Goal: Task Accomplishment & Management: Manage account settings

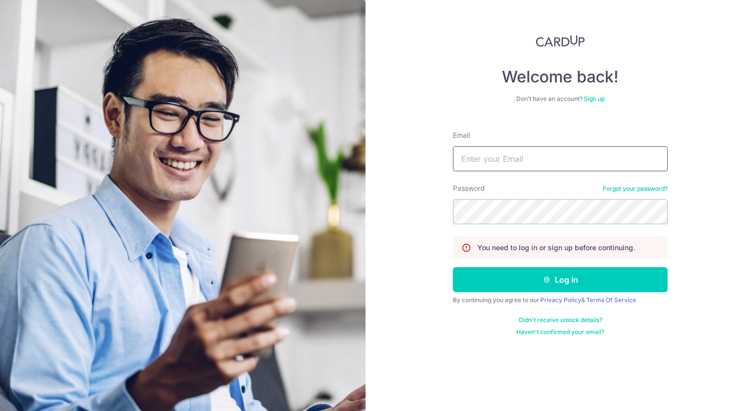
click at [553, 164] on input "Email" at bounding box center [560, 158] width 215 height 25
type input "[EMAIL_ADDRESS][DOMAIN_NAME]"
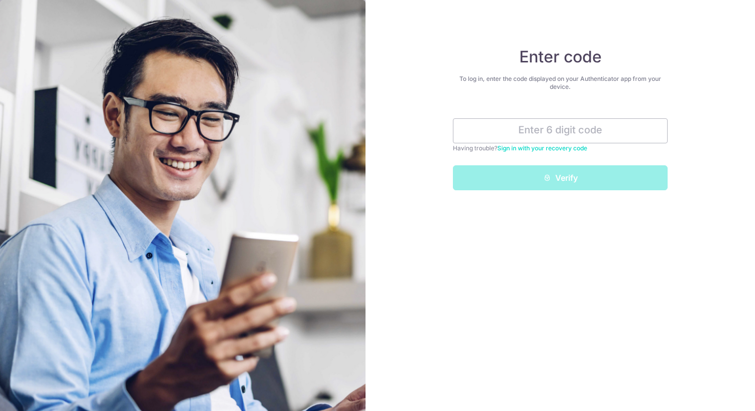
click at [534, 245] on div "Enter code To log in, enter the code displayed on your Authenticator app from y…" at bounding box center [561, 205] width 390 height 411
click at [536, 136] on input "text" at bounding box center [560, 130] width 215 height 25
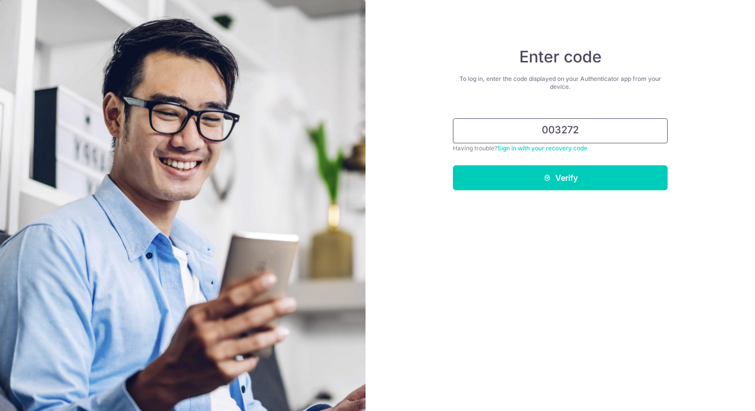
type input "003272"
click at [453, 165] on button "Verify" at bounding box center [560, 177] width 215 height 25
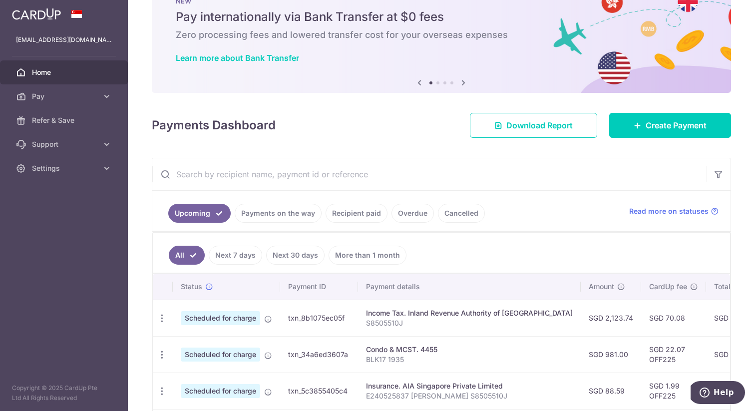
scroll to position [43, 0]
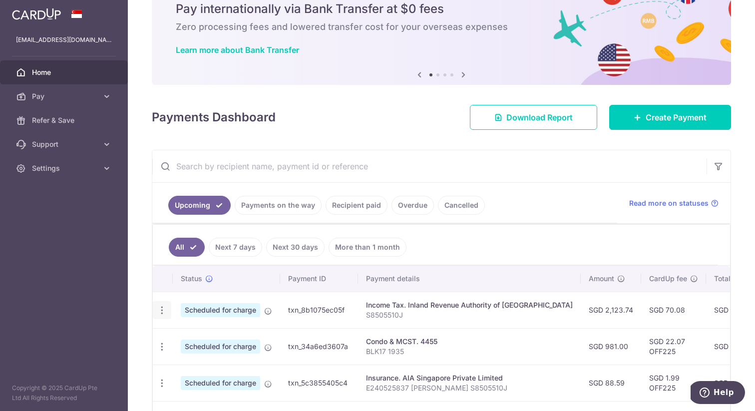
click at [164, 315] on icon "button" at bounding box center [162, 310] width 10 height 10
click at [182, 336] on span "Update payment" at bounding box center [215, 338] width 68 height 12
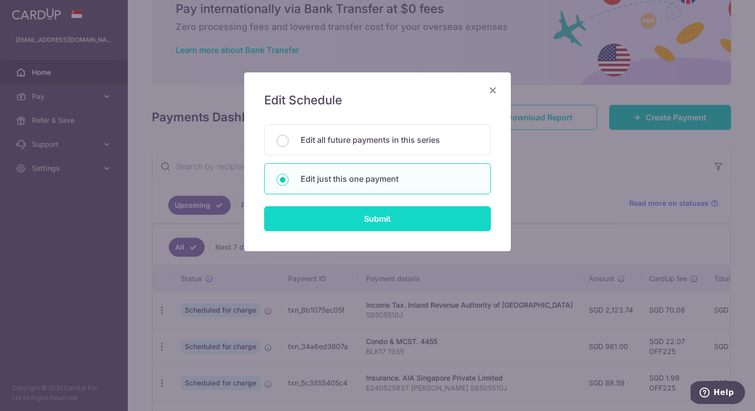
click at [351, 217] on input "Submit" at bounding box center [377, 218] width 227 height 25
radio input "true"
type input "2,123.74"
type input "[DATE]"
type input "S8505510J"
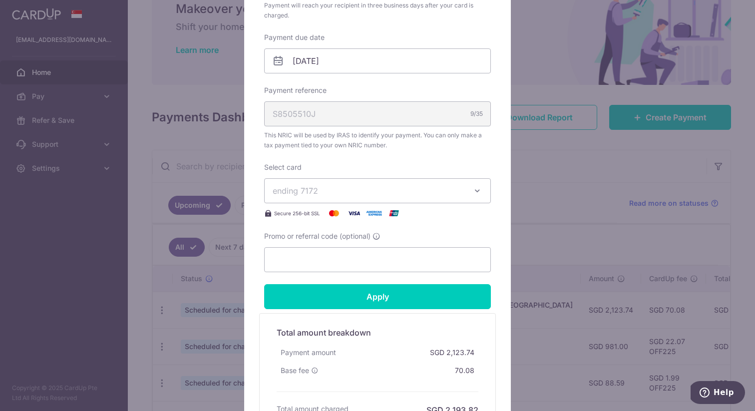
scroll to position [290, 0]
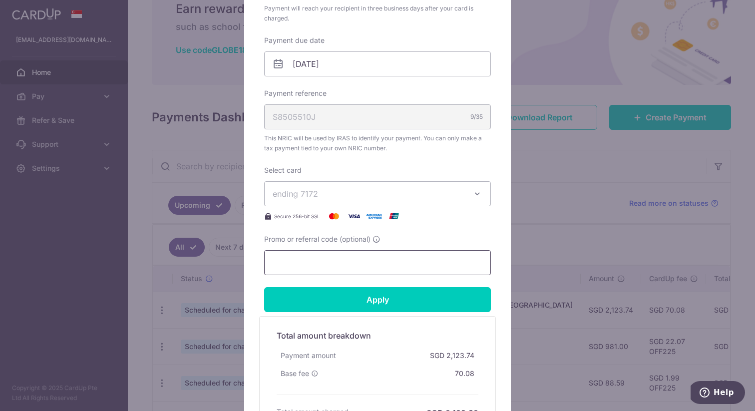
click at [364, 267] on input "Promo or referral code (optional)" at bounding box center [377, 262] width 227 height 25
paste input "VTAX25R"
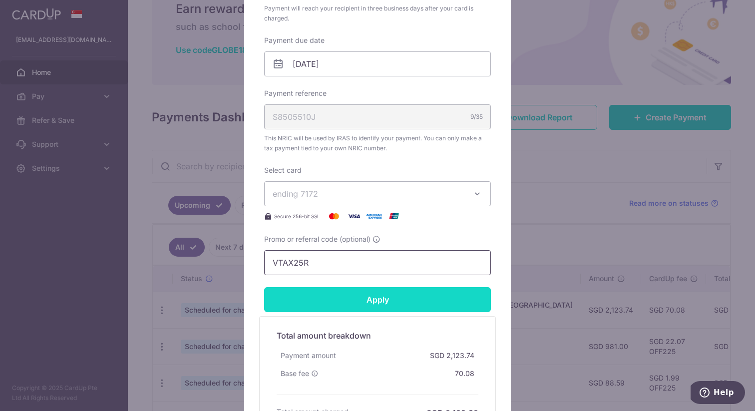
type input "VTAX25R"
click at [361, 295] on input "Apply" at bounding box center [377, 299] width 227 height 25
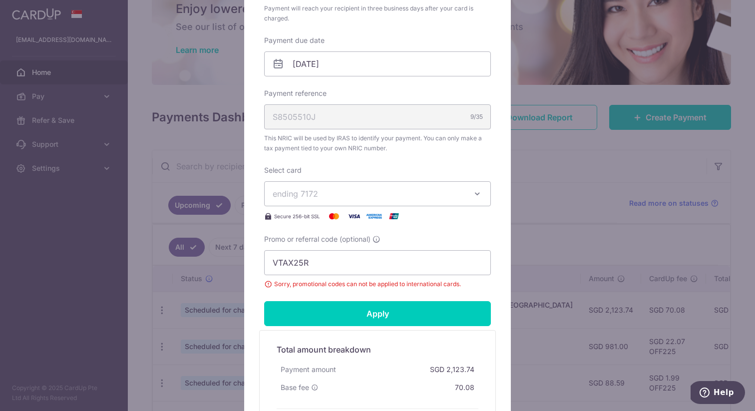
click at [538, 109] on div "Edit payment By clicking apply, you will make changes to all payments to Inland…" at bounding box center [377, 205] width 755 height 411
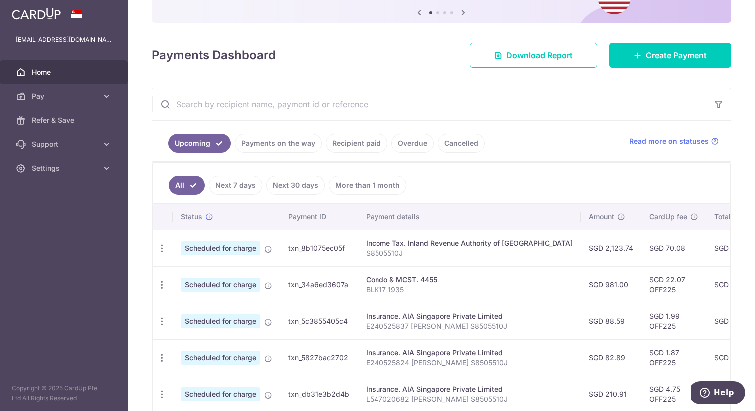
scroll to position [109, 0]
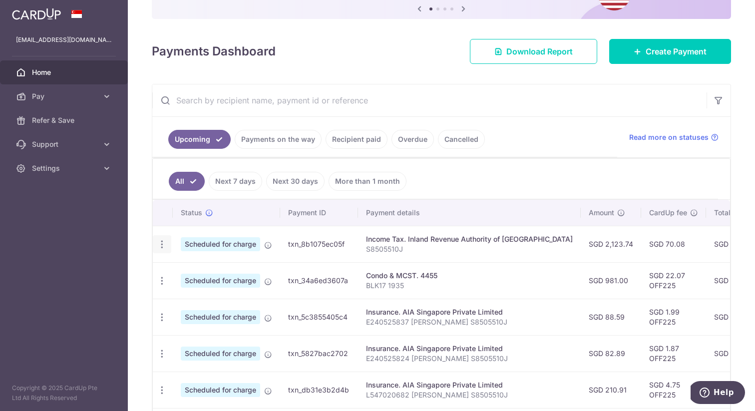
click at [164, 247] on icon "button" at bounding box center [162, 244] width 10 height 10
click at [191, 271] on span "Update payment" at bounding box center [215, 272] width 68 height 12
radio input "true"
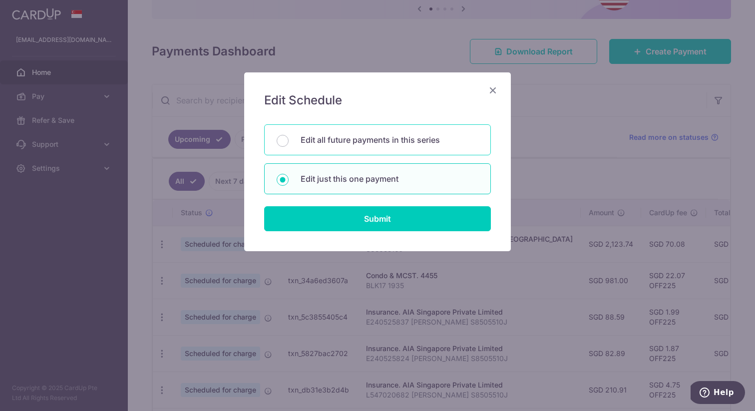
click at [330, 141] on p "Edit all future payments in this series" at bounding box center [390, 140] width 178 height 12
click at [289, 141] on input "Edit all future payments in this series" at bounding box center [283, 141] width 12 height 12
radio input "true"
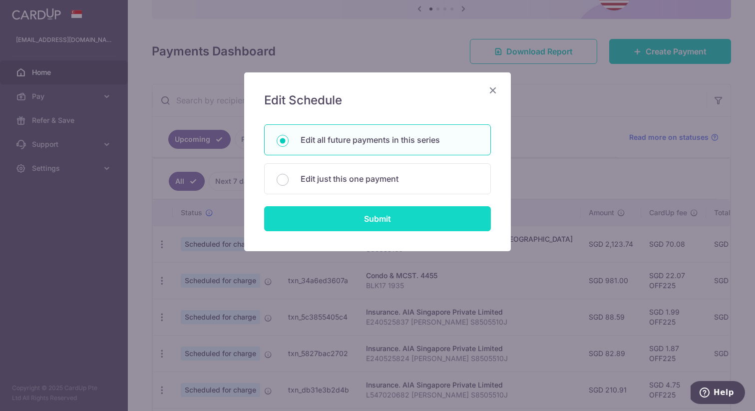
click at [338, 215] on input "Submit" at bounding box center [377, 218] width 227 height 25
radio input "true"
type input "2,123.74"
type input "S8505510J"
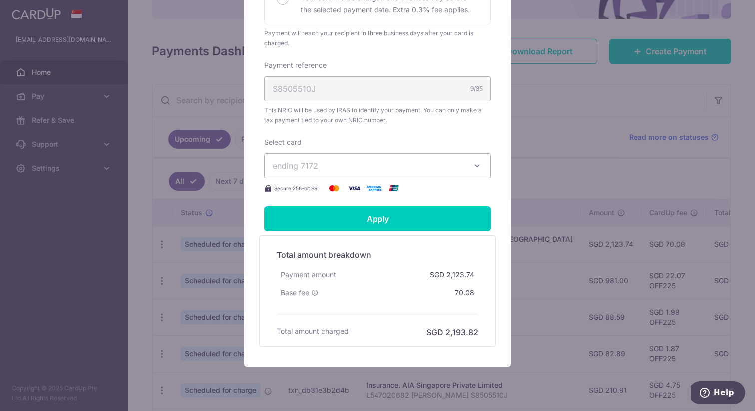
scroll to position [321, 0]
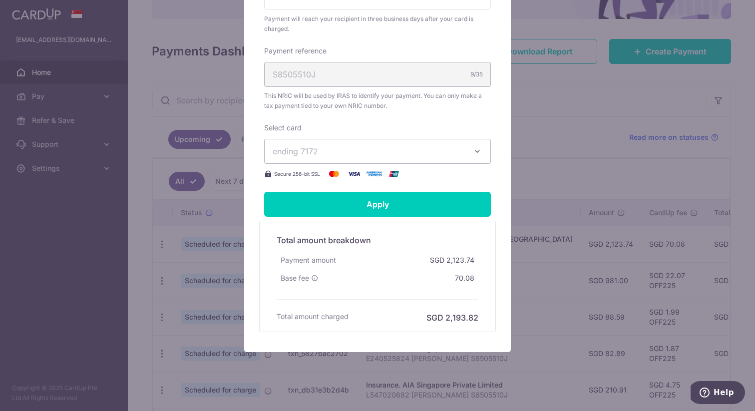
click at [361, 155] on span "ending 7172" at bounding box center [369, 151] width 192 height 12
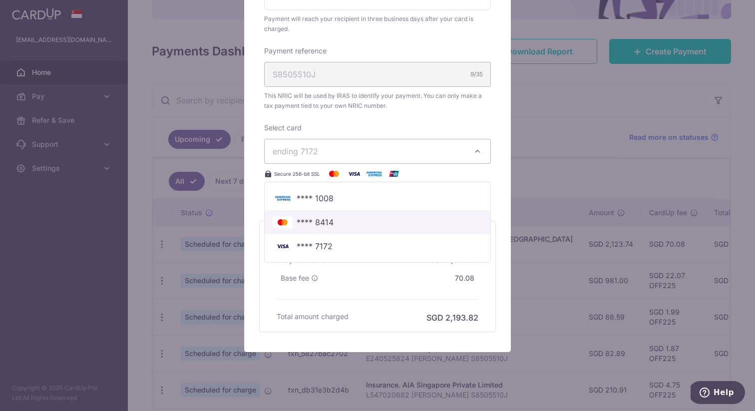
click at [334, 221] on span "**** 8414" at bounding box center [378, 222] width 210 height 12
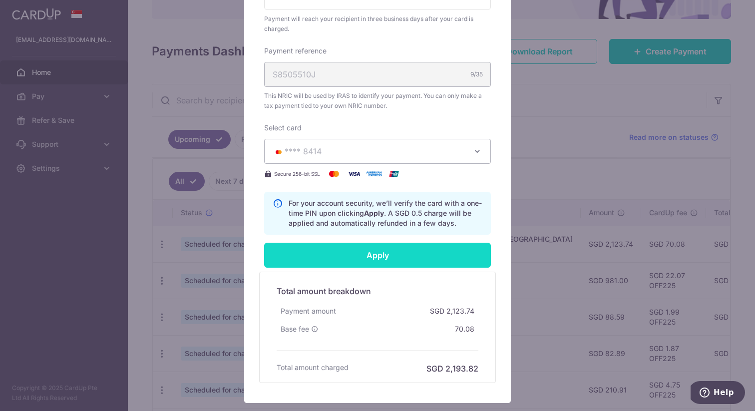
click at [380, 257] on input "Apply" at bounding box center [377, 255] width 227 height 25
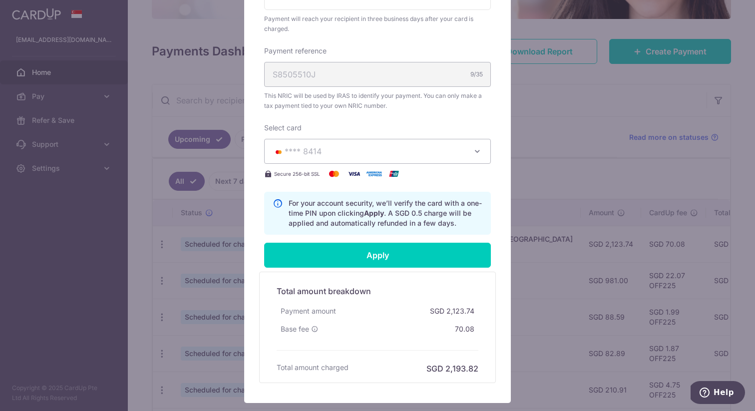
type input "Successfully Applied"
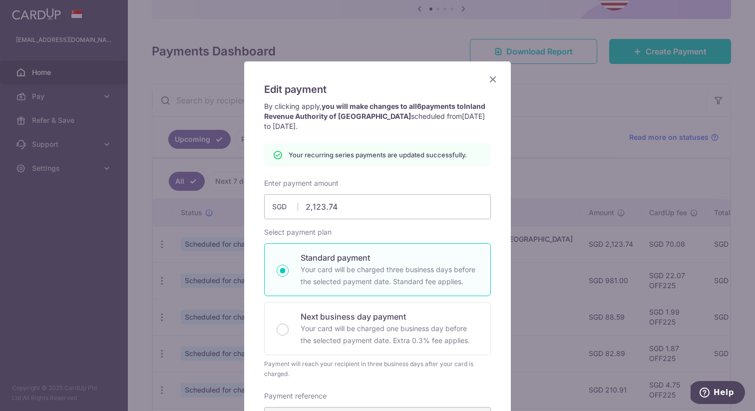
scroll to position [0, 0]
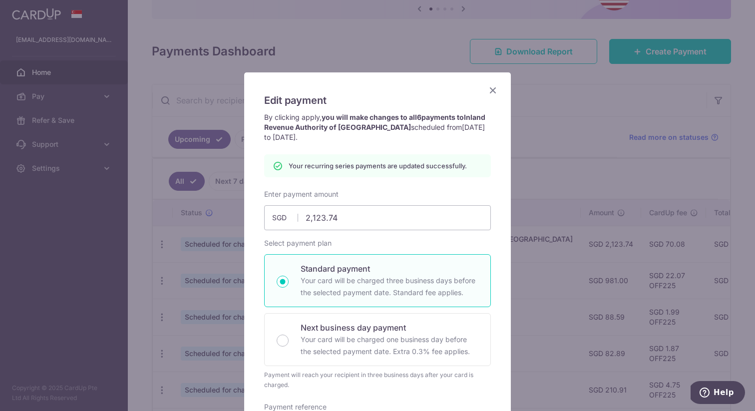
click at [495, 87] on icon "Close" at bounding box center [493, 90] width 12 height 12
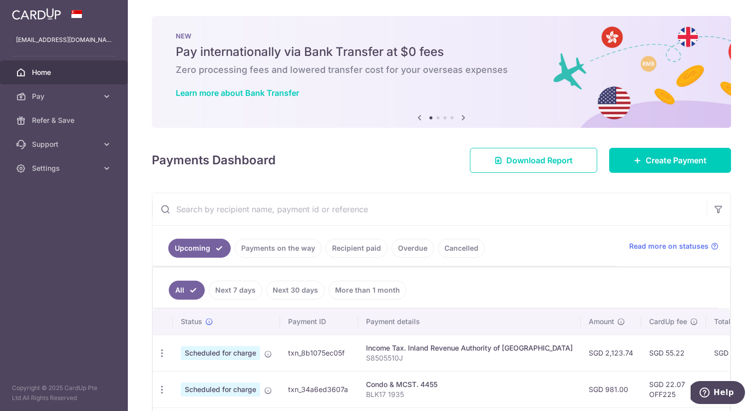
click at [264, 205] on input "text" at bounding box center [429, 209] width 554 height 32
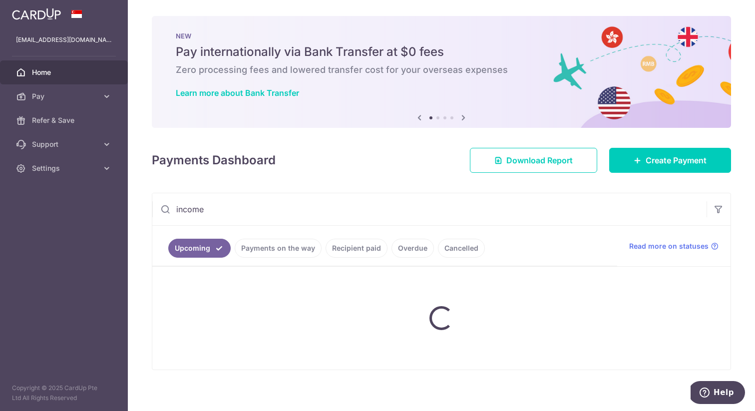
type input "income"
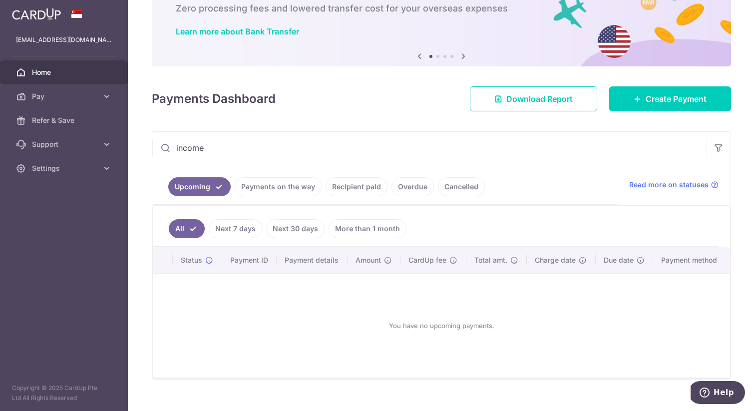
scroll to position [77, 0]
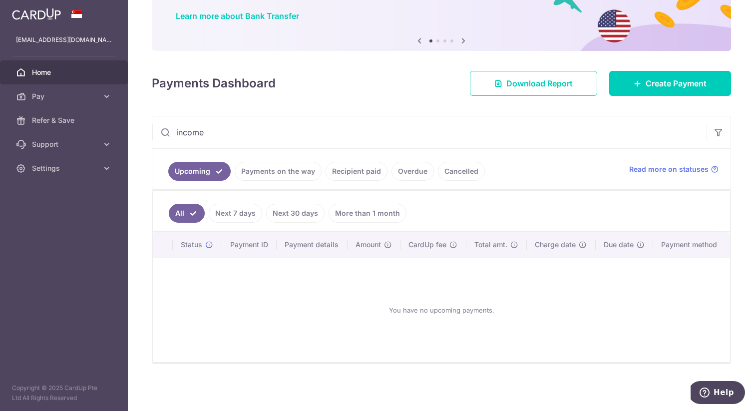
click at [250, 132] on input "income" at bounding box center [429, 132] width 554 height 32
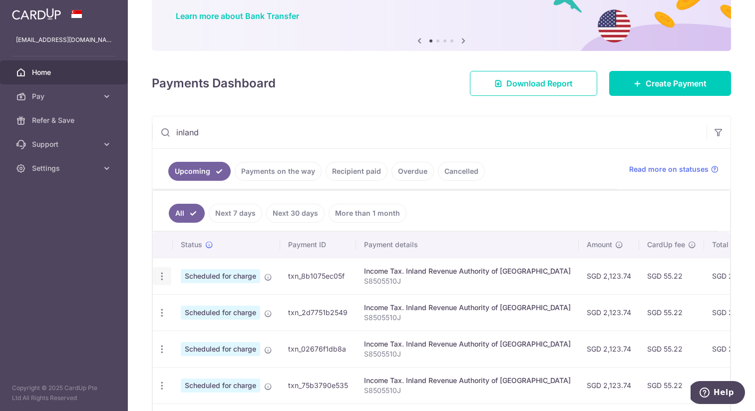
type input "inland"
click at [165, 274] on icon "button" at bounding box center [162, 276] width 10 height 10
click at [214, 300] on span "Update payment" at bounding box center [215, 304] width 68 height 12
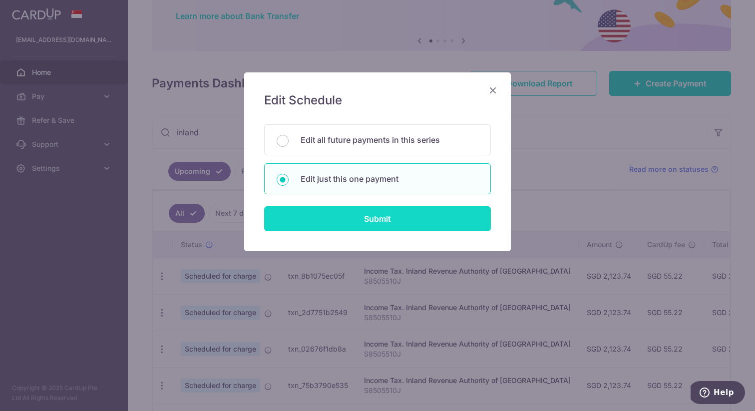
click at [353, 218] on input "Submit" at bounding box center [377, 218] width 227 height 25
radio input "true"
type input "2,123.74"
type input "[DATE]"
type input "S8505510J"
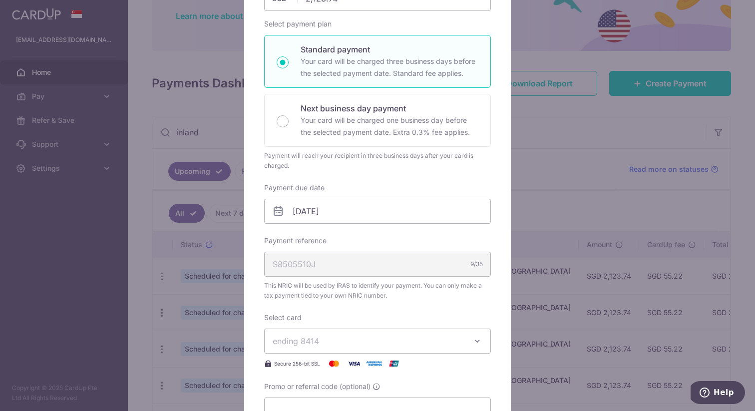
scroll to position [385, 0]
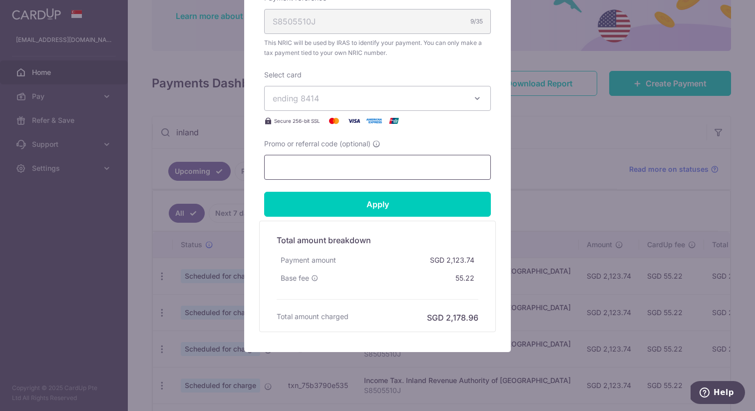
click at [356, 171] on input "Promo or referral code (optional)" at bounding box center [377, 167] width 227 height 25
paste input "OFF225"
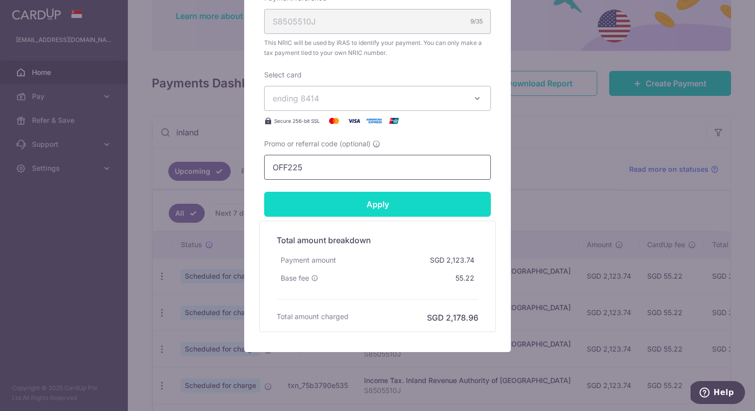
type input "OFF225"
click at [346, 202] on input "Apply" at bounding box center [377, 204] width 227 height 25
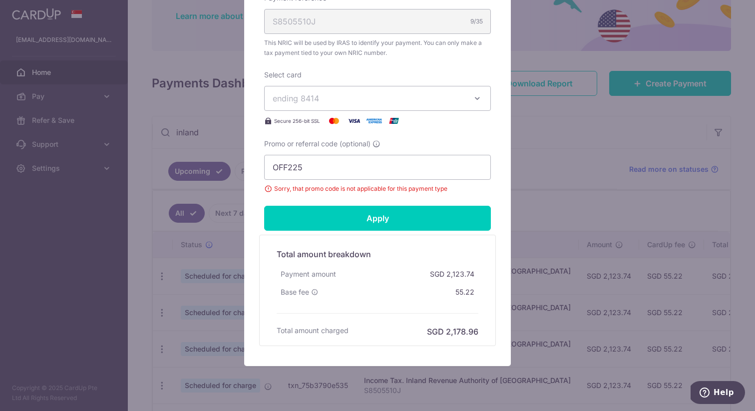
click at [390, 193] on span "Sorry, that promo code is not applicable for this payment type" at bounding box center [377, 189] width 227 height 10
click at [403, 190] on span "Sorry, that promo code is not applicable for this payment type" at bounding box center [377, 189] width 227 height 10
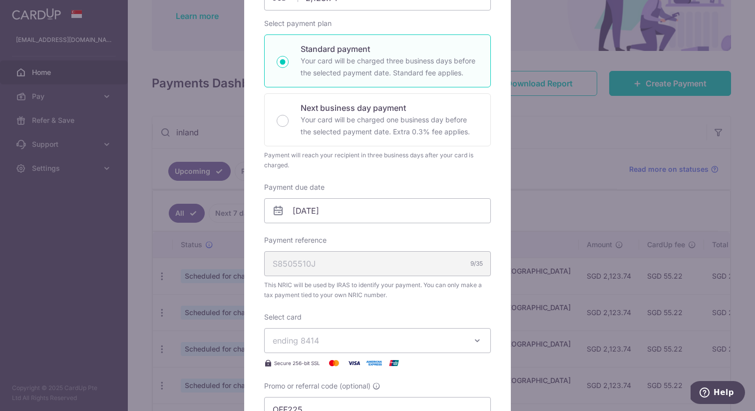
scroll to position [0, 0]
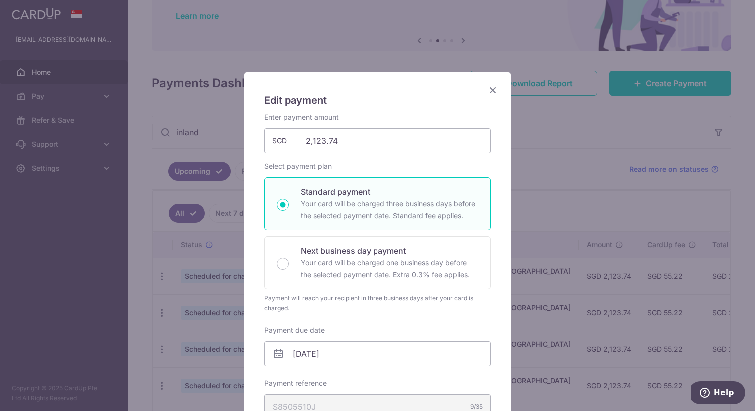
click at [490, 92] on icon "Close" at bounding box center [493, 90] width 12 height 12
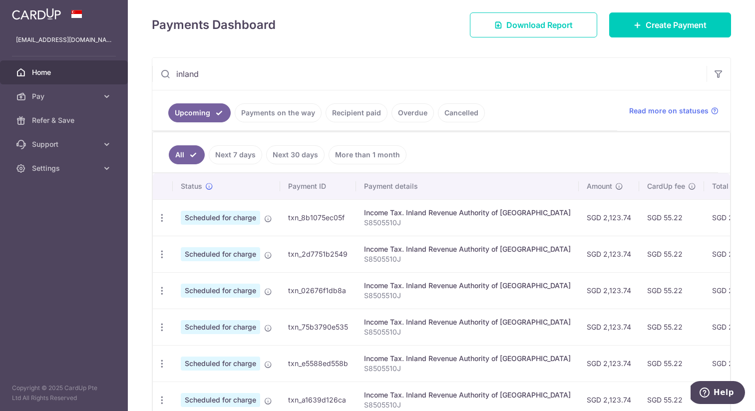
scroll to position [156, 0]
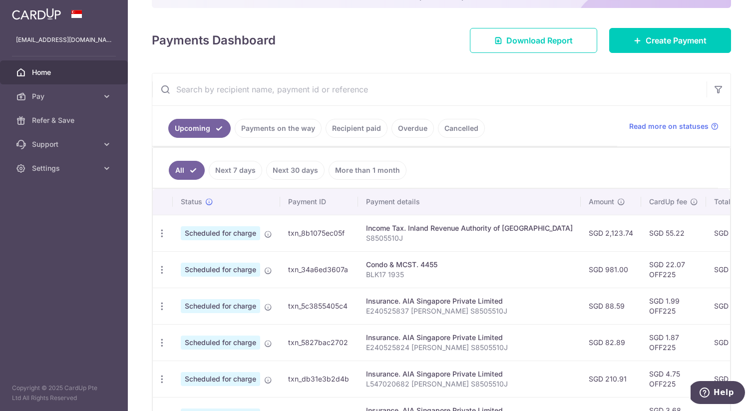
scroll to position [122, 0]
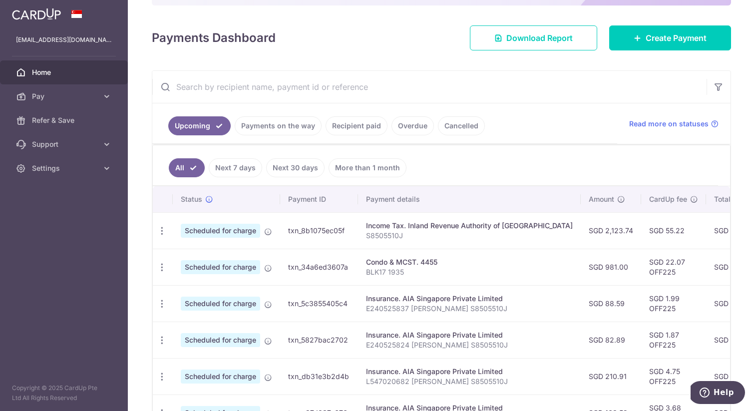
click at [393, 97] on input "text" at bounding box center [429, 87] width 554 height 32
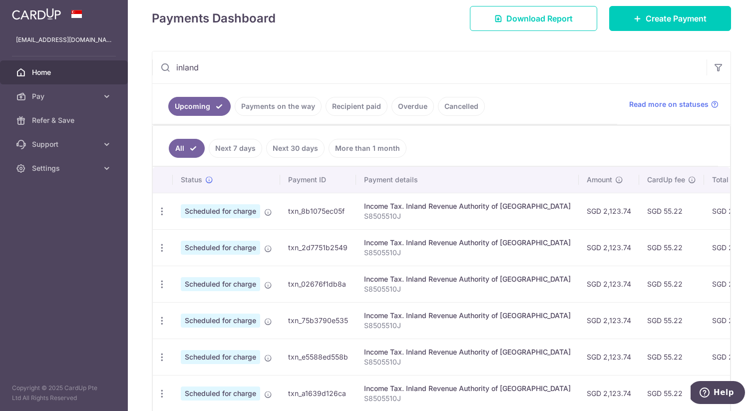
scroll to position [140, 0]
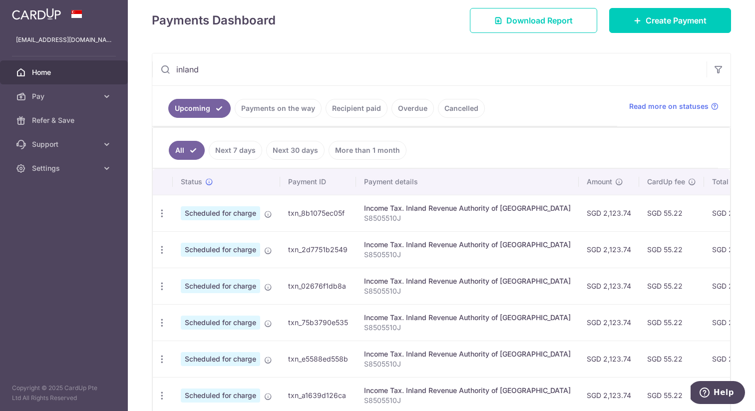
type input "inland"
click at [44, 61] on link "Home" at bounding box center [64, 72] width 128 height 24
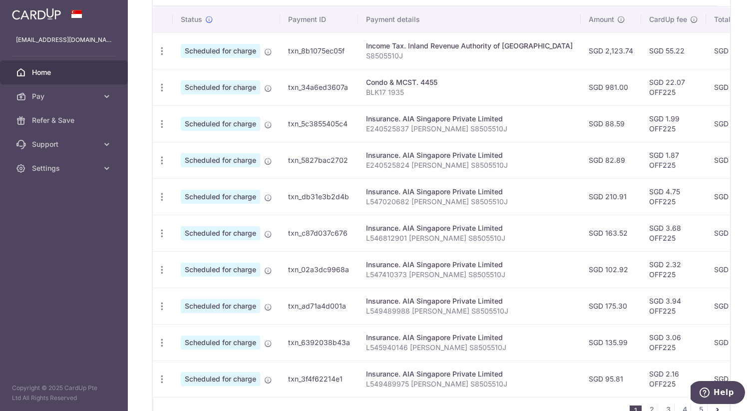
scroll to position [361, 0]
